Goal: Obtain resource: Download file/media

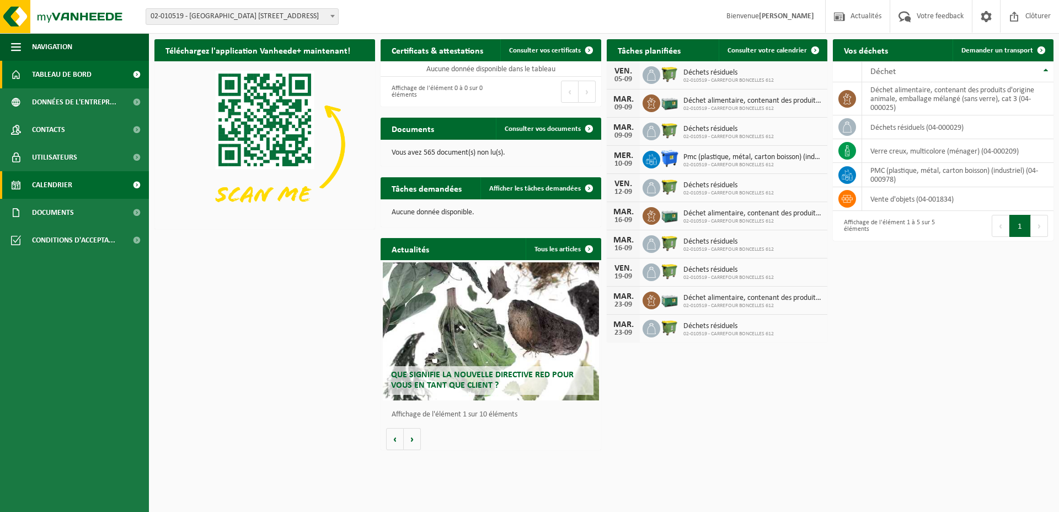
click at [59, 184] on span "Calendrier" at bounding box center [52, 185] width 40 height 28
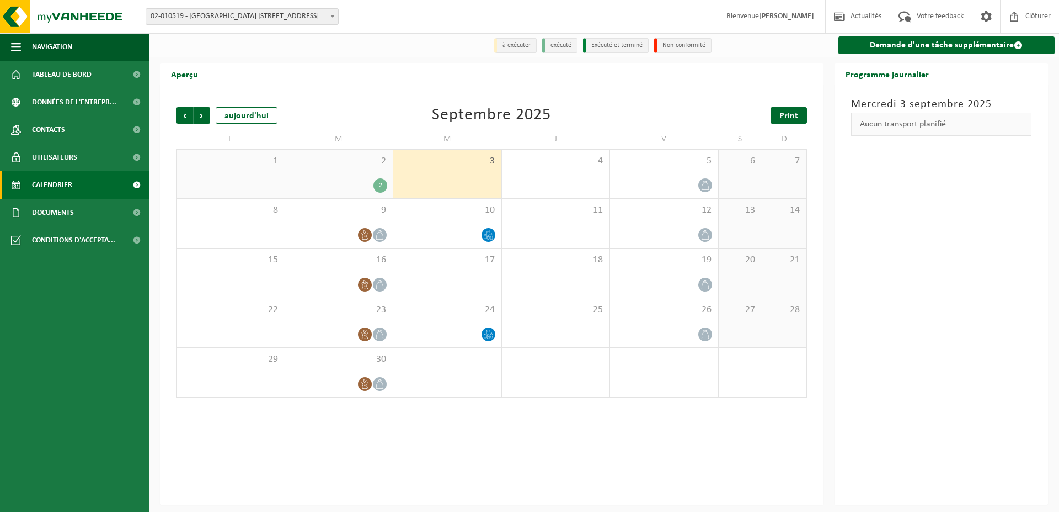
click at [780, 115] on span "Print" at bounding box center [789, 115] width 19 height 9
click at [204, 117] on span "Suivant" at bounding box center [202, 115] width 17 height 17
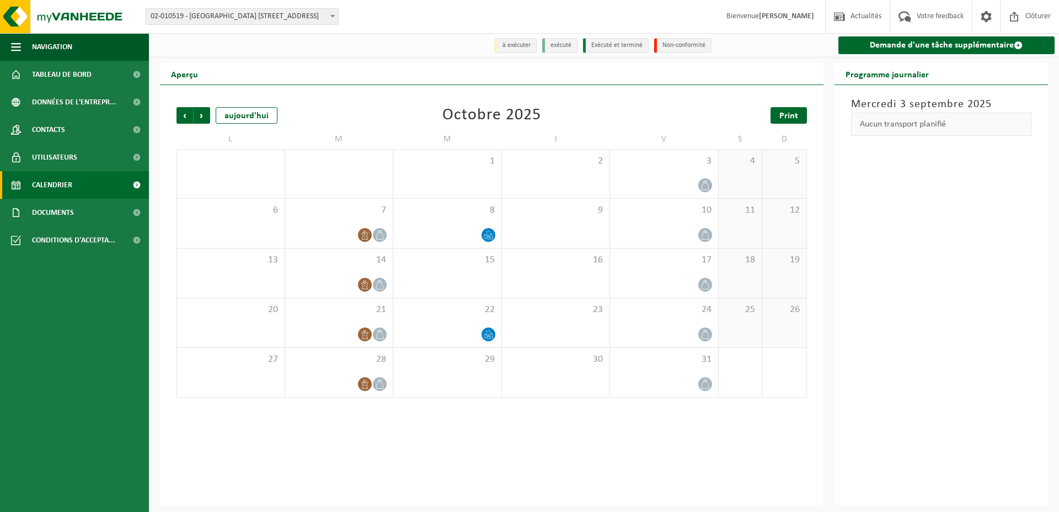
click at [797, 115] on span "Print" at bounding box center [789, 115] width 19 height 9
click at [186, 115] on span "Précédent" at bounding box center [185, 115] width 17 height 17
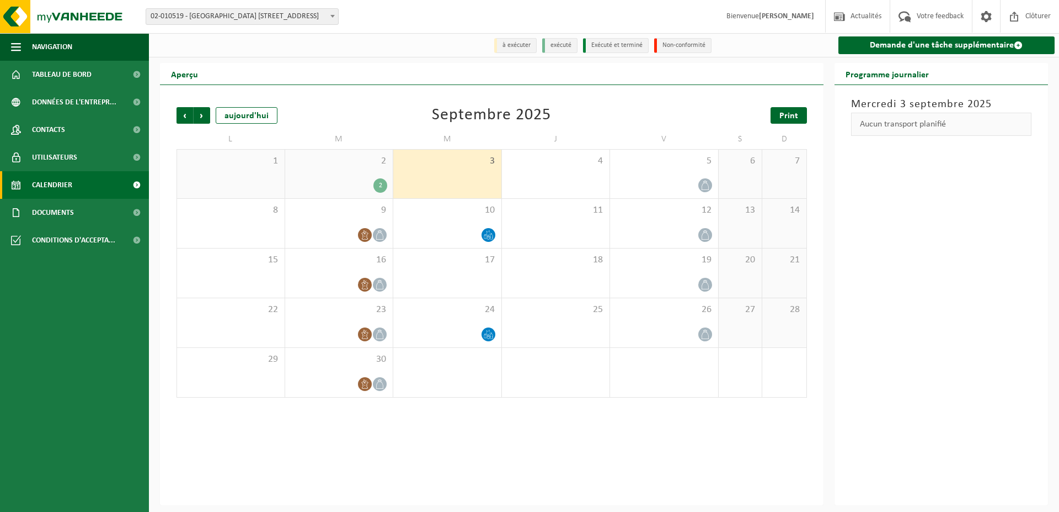
click at [789, 116] on span "Print" at bounding box center [789, 115] width 19 height 9
